Goal: Task Accomplishment & Management: Manage account settings

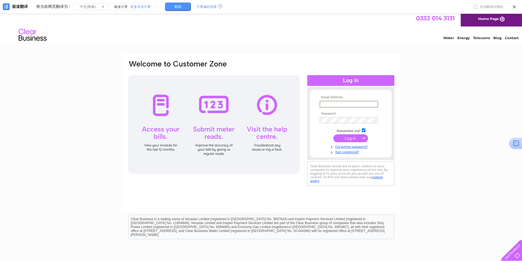
click at [361, 103] on input "text" at bounding box center [349, 104] width 59 height 7
type input "hongyangedinburgh@outlook.com"
click at [349, 138] on input "submit" at bounding box center [351, 138] width 35 height 8
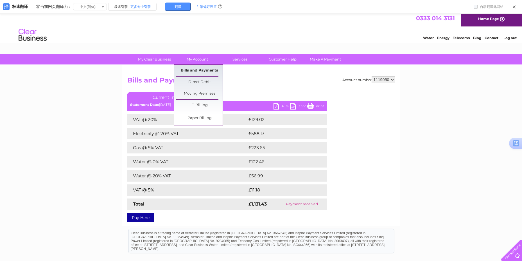
click at [209, 70] on link "Bills and Payments" at bounding box center [199, 70] width 46 height 11
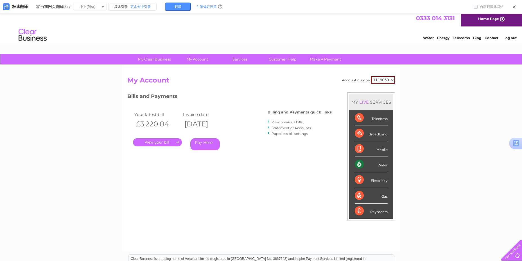
click at [287, 122] on link "View previous bills" at bounding box center [287, 122] width 31 height 4
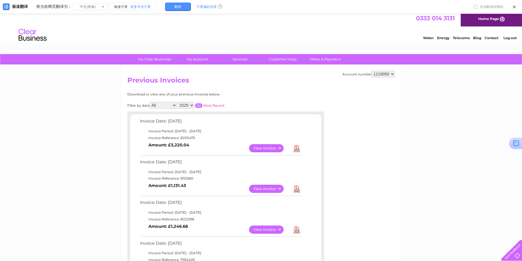
click at [263, 147] on link "View" at bounding box center [269, 148] width 41 height 8
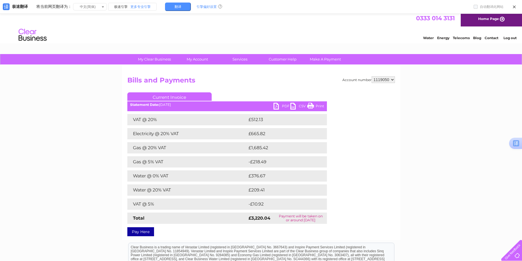
click at [285, 106] on link "PDF" at bounding box center [282, 107] width 17 height 8
